Goal: Ask a question

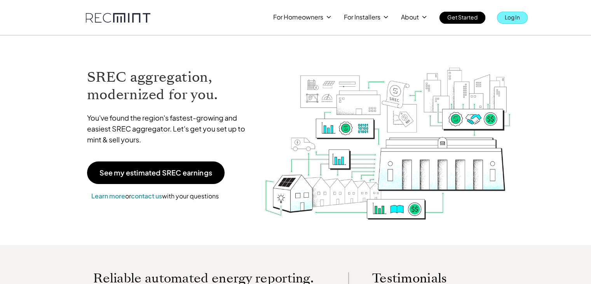
click at [515, 20] on p "Log In" at bounding box center [512, 17] width 15 height 11
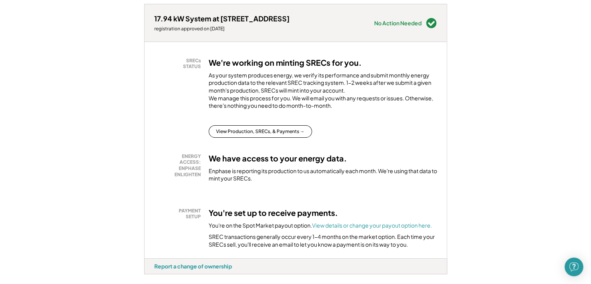
scroll to position [117, 0]
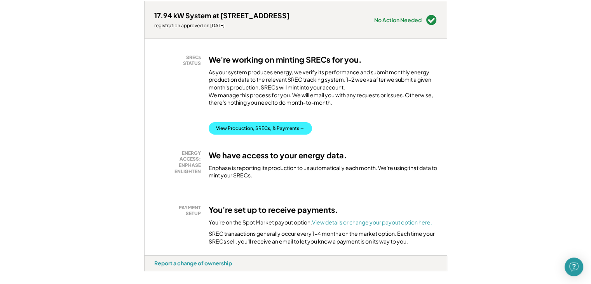
click at [241, 135] on button "View Production, SRECs, & Payments →" at bounding box center [260, 128] width 103 height 12
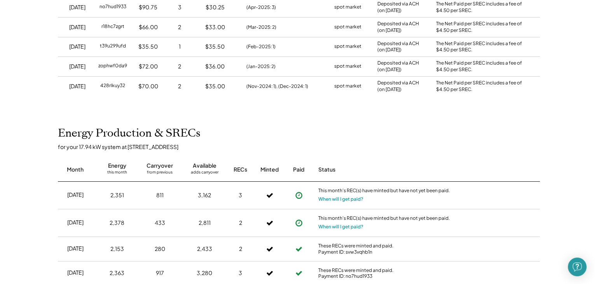
scroll to position [233, 0]
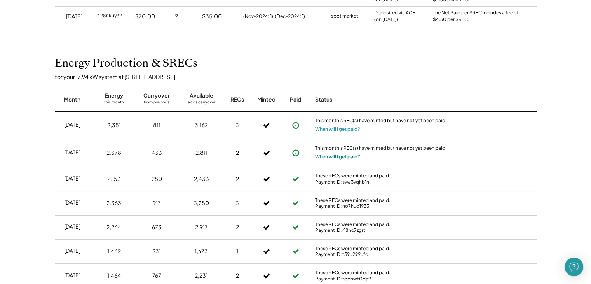
click at [351, 157] on button "When will I get paid?" at bounding box center [337, 157] width 45 height 8
